Goal: Task Accomplishment & Management: Complete application form

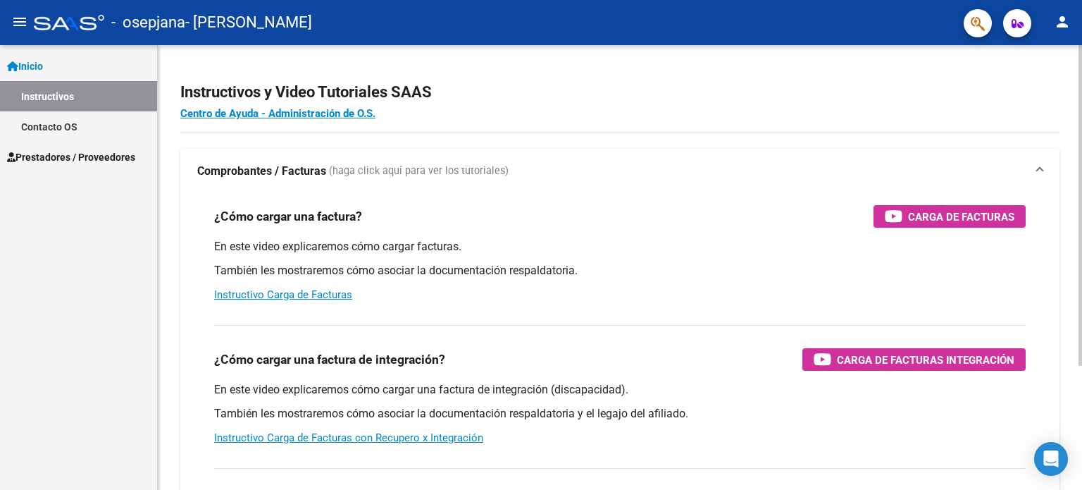
scroll to position [14, 0]
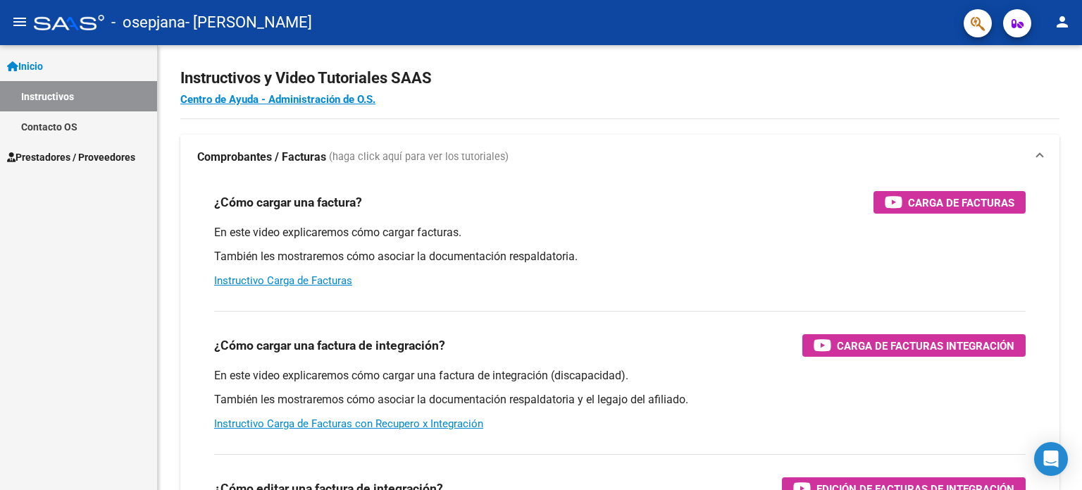
click at [57, 157] on span "Prestadores / Proveedores" at bounding box center [71, 156] width 128 height 15
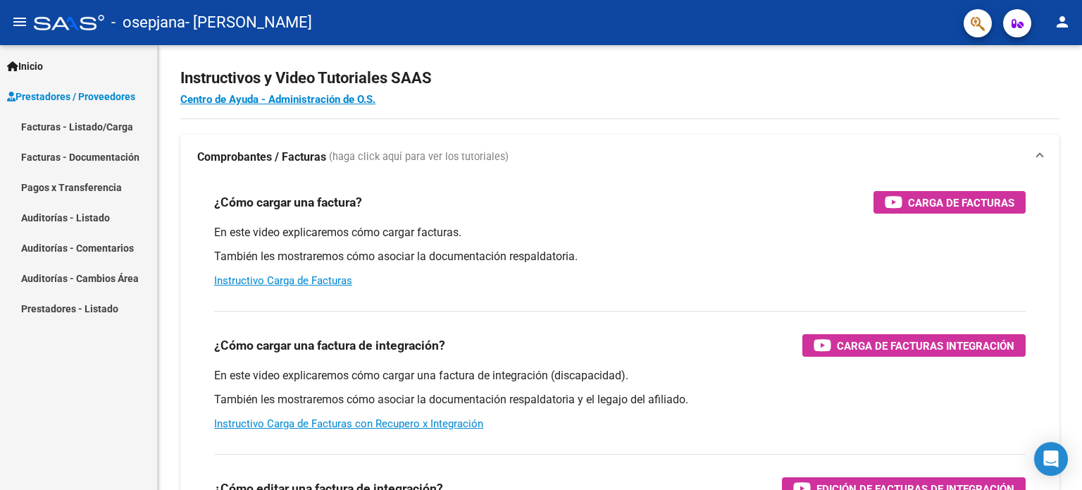
click at [74, 132] on link "Facturas - Listado/Carga" at bounding box center [78, 126] width 157 height 30
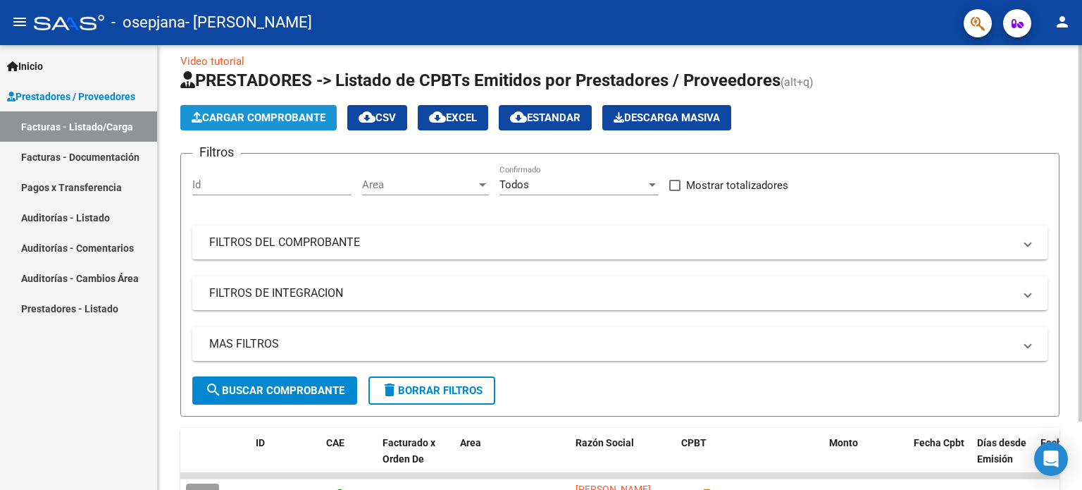
click at [227, 113] on span "Cargar Comprobante" at bounding box center [259, 117] width 134 height 13
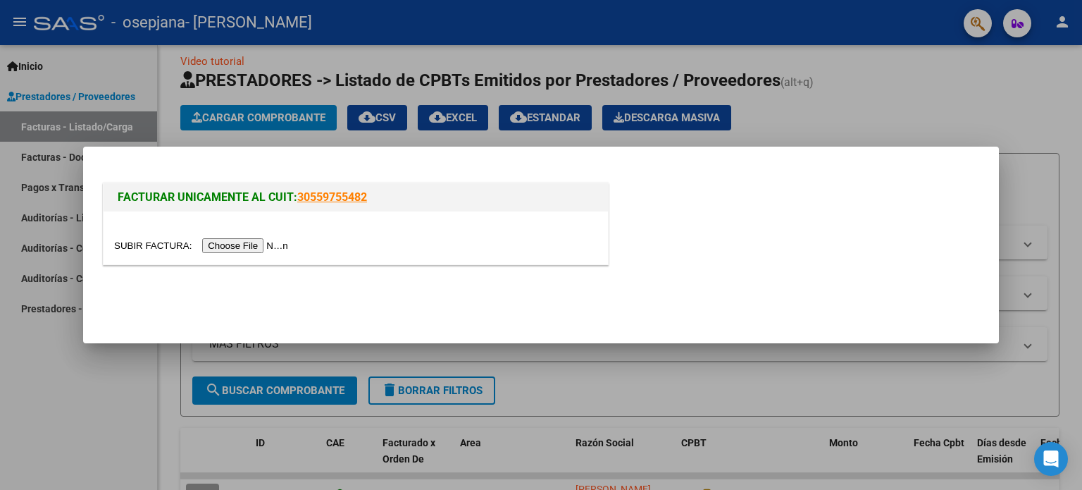
click at [249, 243] on input "file" at bounding box center [203, 245] width 178 height 15
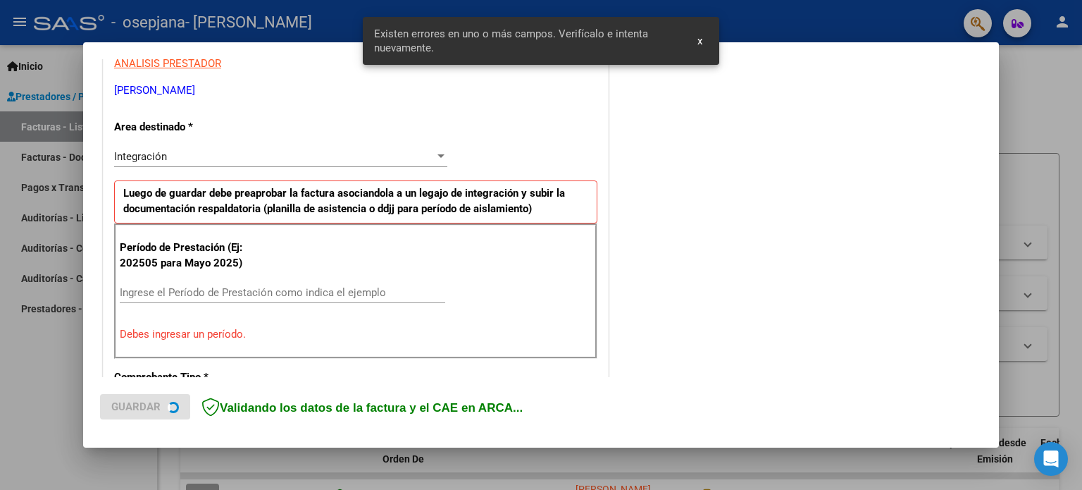
scroll to position [304, 0]
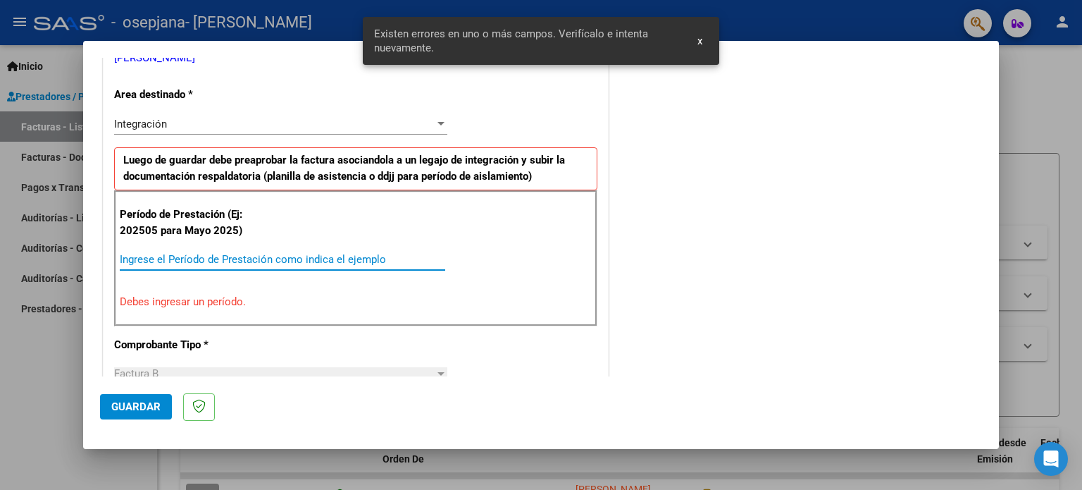
click at [194, 257] on input "Ingrese el Período de Prestación como indica el ejemplo" at bounding box center [282, 259] width 325 height 13
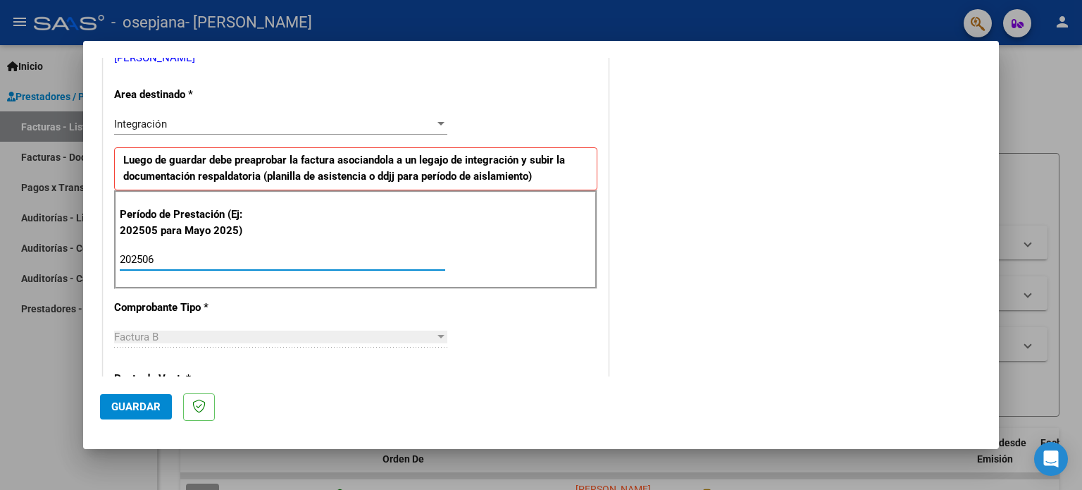
type input "202506"
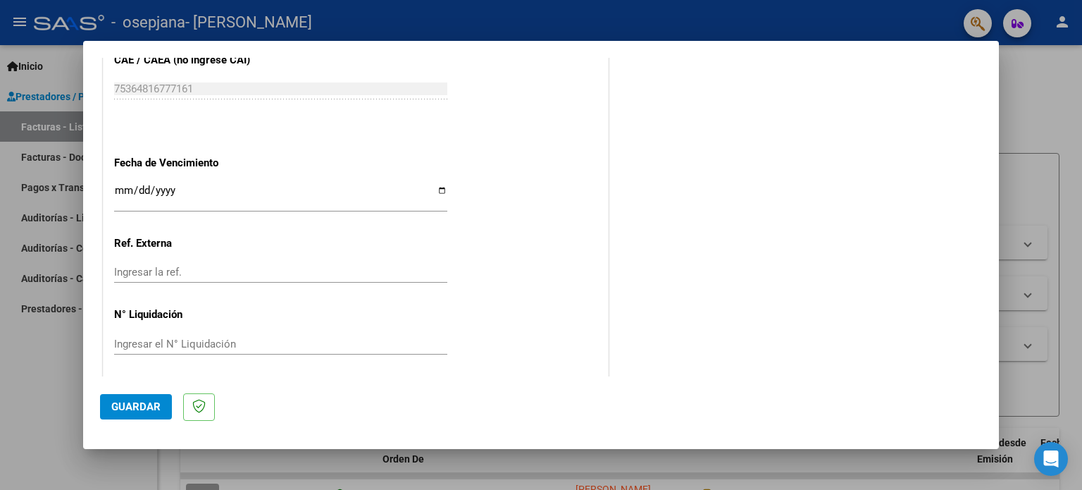
scroll to position [919, 0]
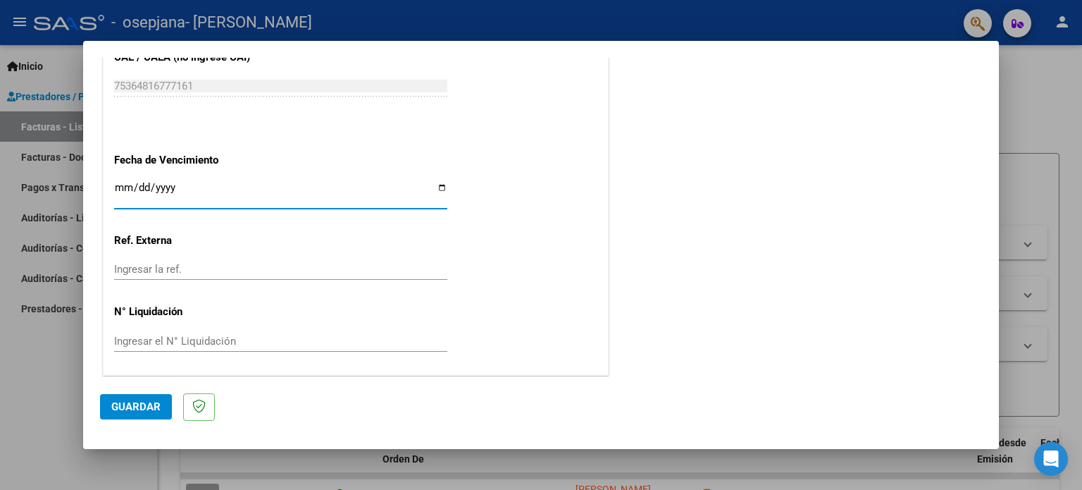
click at [442, 185] on input "Ingresar la fecha" at bounding box center [280, 193] width 333 height 23
type input "[DATE]"
click at [200, 343] on input "Ingresar el N° Liquidación" at bounding box center [280, 341] width 333 height 13
click at [131, 420] on mat-dialog-actions "Guardar" at bounding box center [541, 404] width 882 height 56
click at [130, 408] on span "Guardar" at bounding box center [135, 406] width 49 height 13
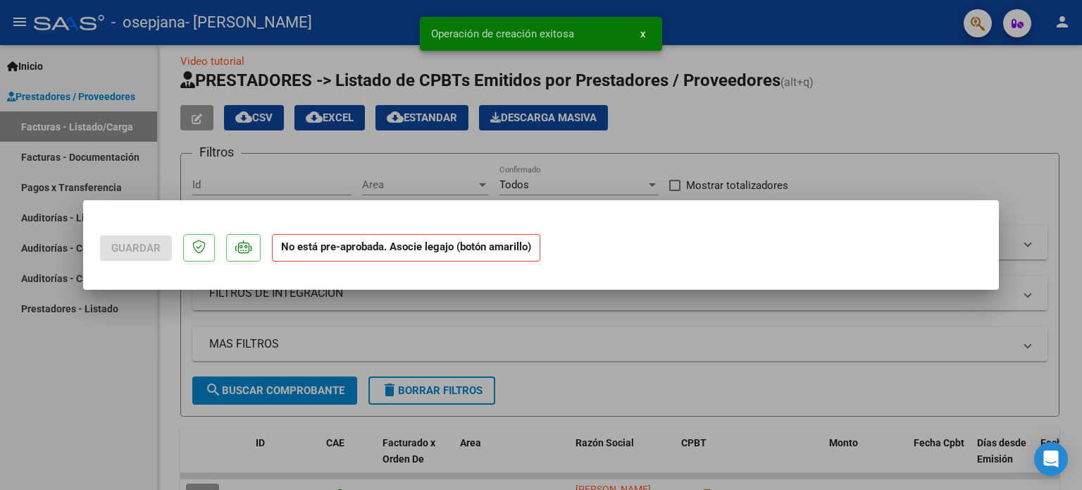
scroll to position [0, 0]
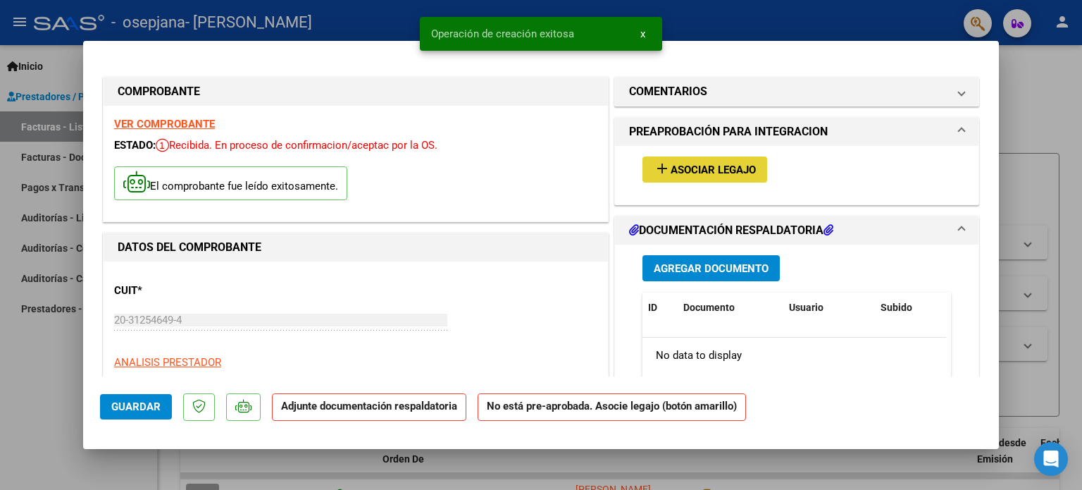
click at [712, 163] on span "add Asociar Legajo" at bounding box center [705, 169] width 102 height 13
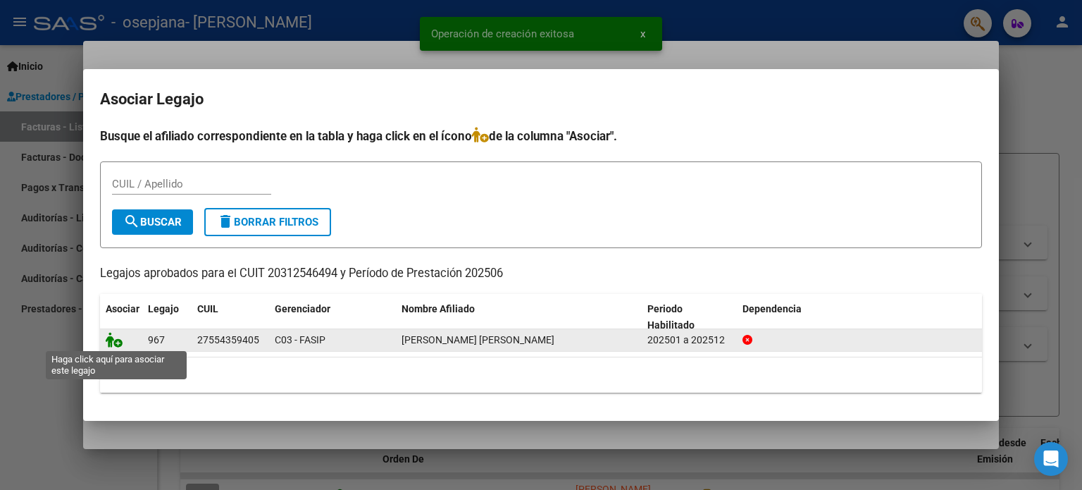
click at [113, 342] on icon at bounding box center [114, 339] width 17 height 15
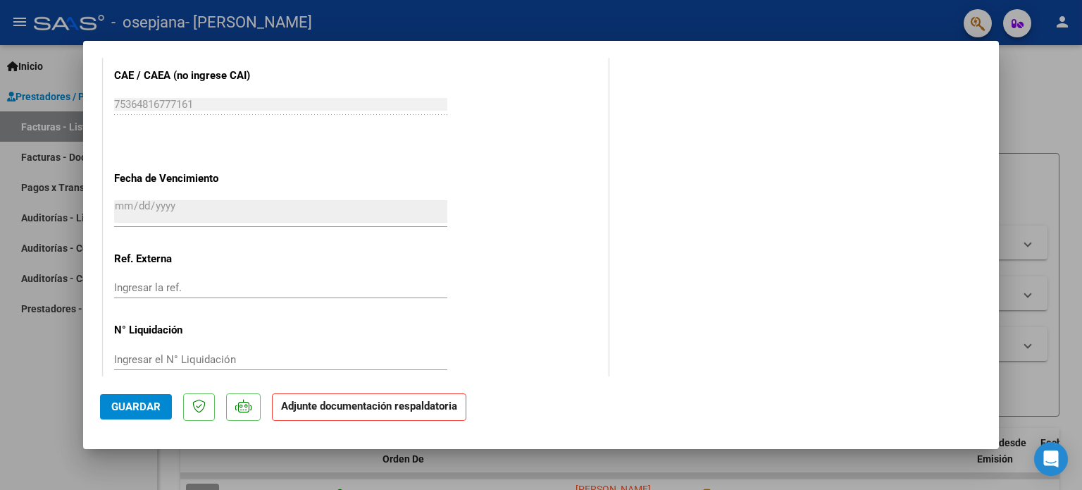
scroll to position [941, 0]
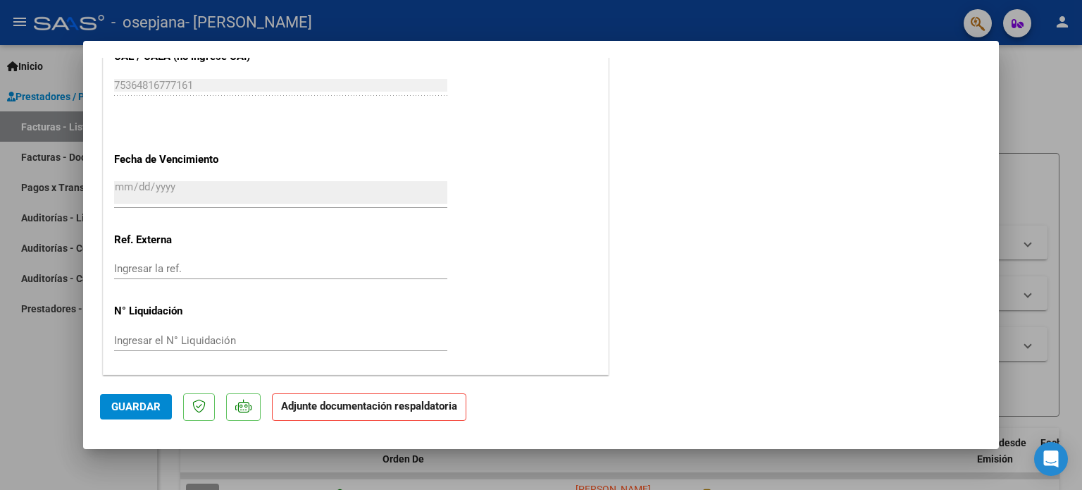
click at [409, 400] on strong "Adjunte documentación respaldatoria" at bounding box center [369, 405] width 176 height 13
click at [313, 410] on strong "Adjunte documentación respaldatoria" at bounding box center [369, 405] width 176 height 13
click at [407, 406] on strong "Adjunte documentación respaldatoria" at bounding box center [369, 405] width 176 height 13
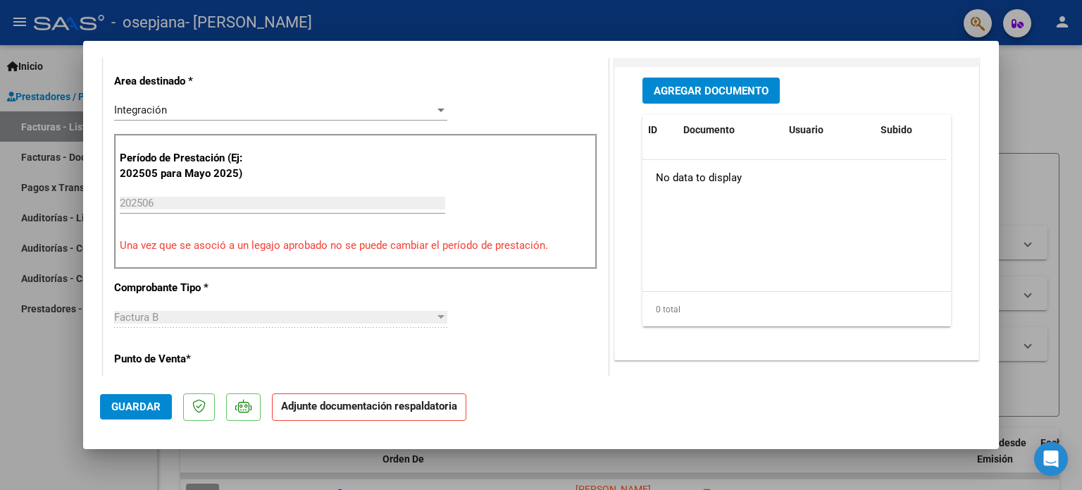
scroll to position [308, 0]
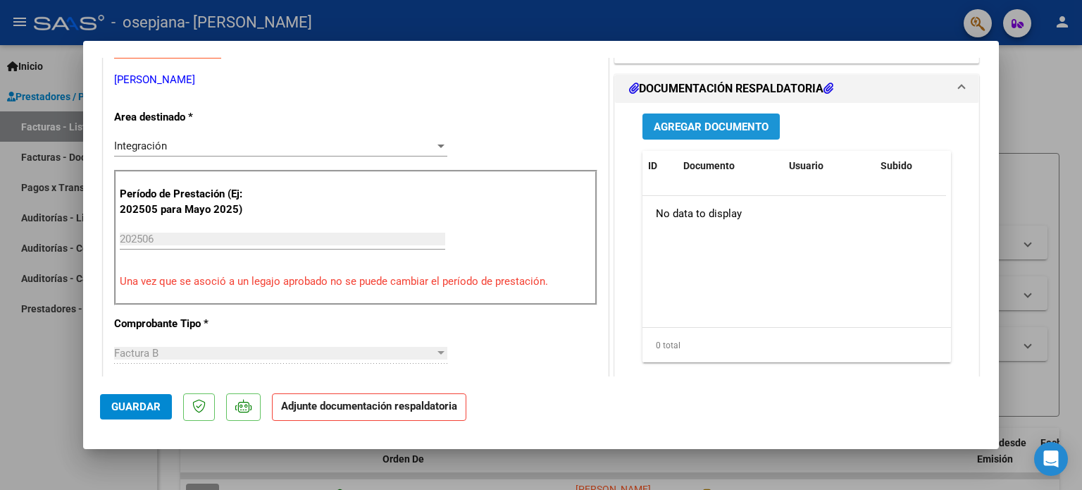
click at [730, 136] on button "Agregar Documento" at bounding box center [710, 126] width 137 height 26
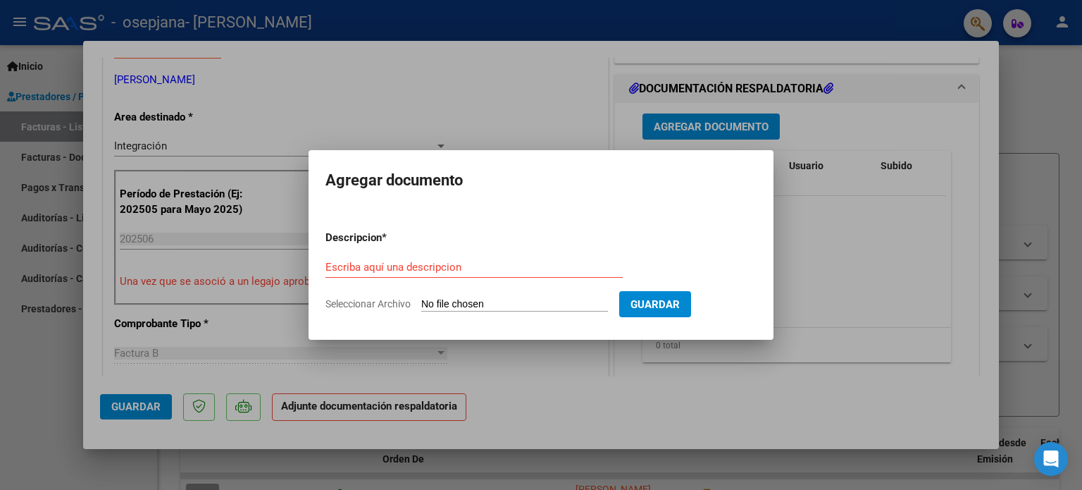
click at [466, 297] on app-file-uploader "Seleccionar Archivo" at bounding box center [472, 303] width 294 height 13
click at [432, 270] on input "Escriba aquí una descripcion" at bounding box center [473, 267] width 297 height 13
click at [434, 305] on input "Seleccionar Archivo" at bounding box center [514, 304] width 187 height 13
type input "C:\fakepath\[PERSON_NAME][DATE].jpg"
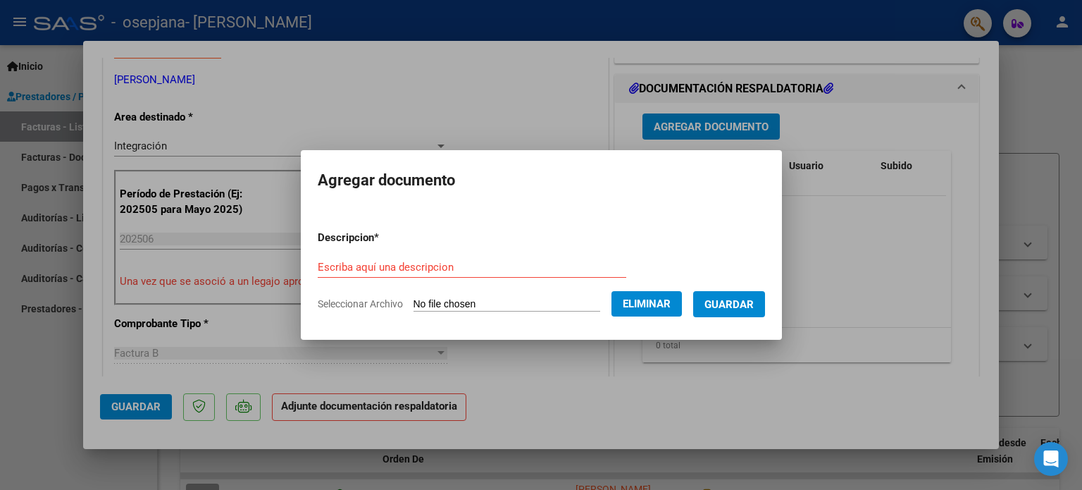
click at [423, 259] on div "Escriba aquí una descripcion" at bounding box center [472, 266] width 308 height 21
click at [420, 263] on input "Escriba aquí una descripcion" at bounding box center [472, 267] width 308 height 13
type input "asistencia"
click at [720, 306] on span "Guardar" at bounding box center [728, 304] width 49 height 13
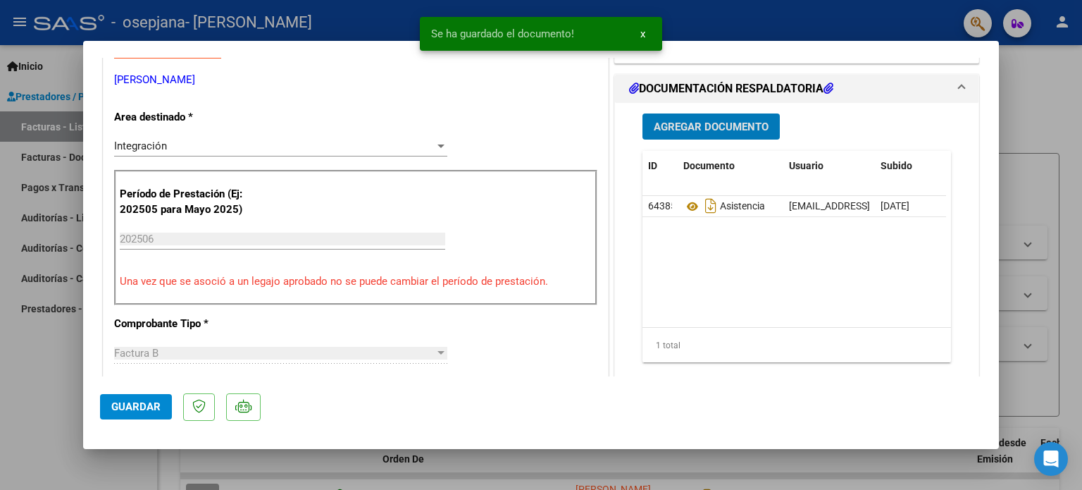
click at [137, 406] on span "Guardar" at bounding box center [135, 406] width 49 height 13
click at [642, 37] on span "x" at bounding box center [642, 33] width 5 height 13
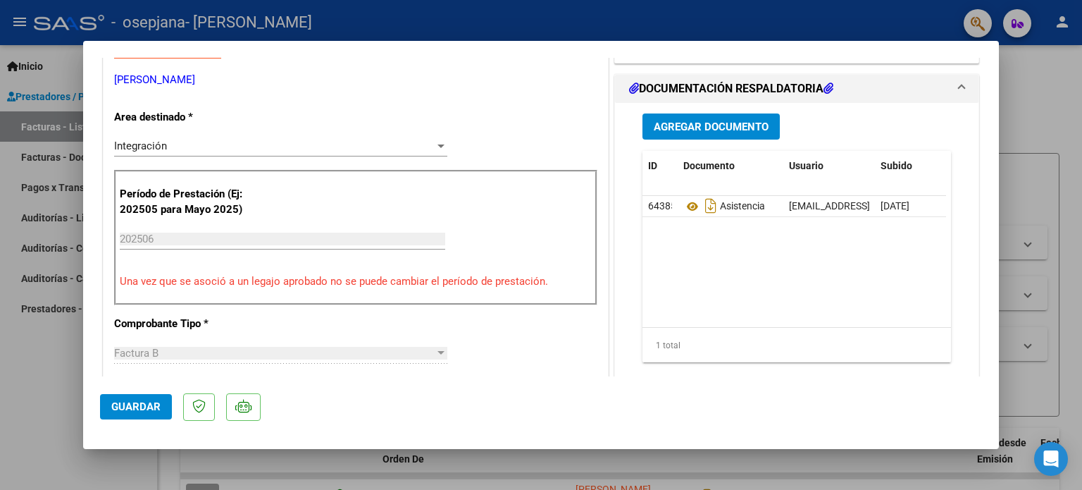
type input "$ 0,00"
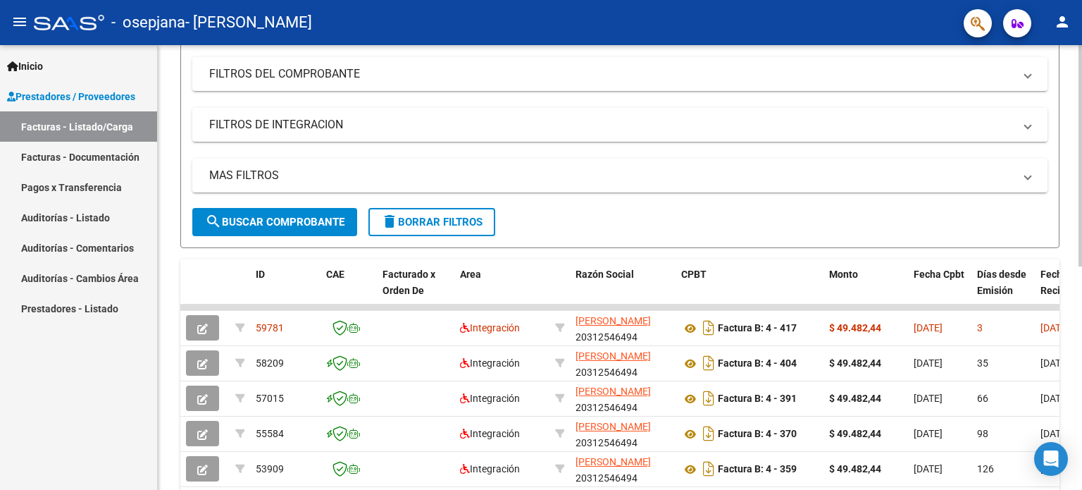
scroll to position [187, 0]
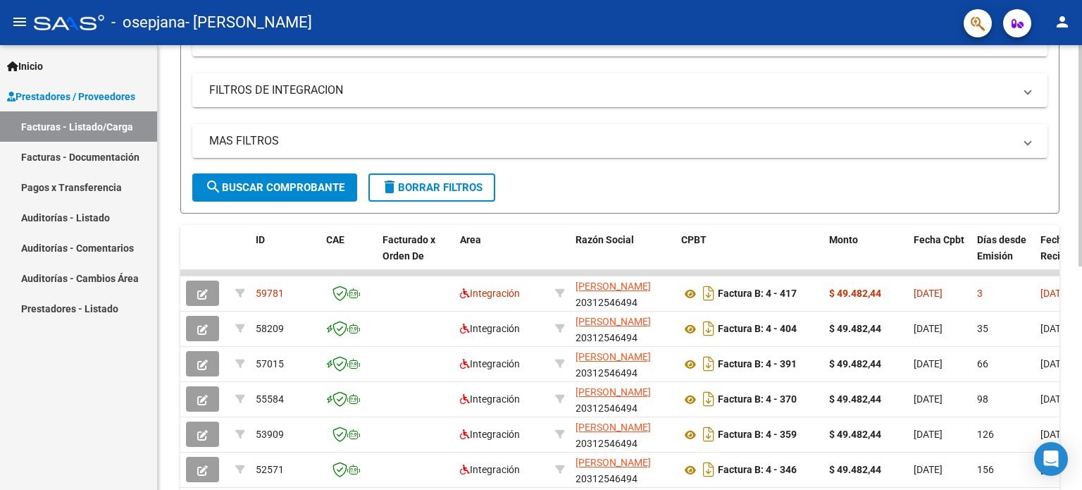
click at [1081, 339] on div at bounding box center [1080, 265] width 4 height 221
